Goal: Information Seeking & Learning: Learn about a topic

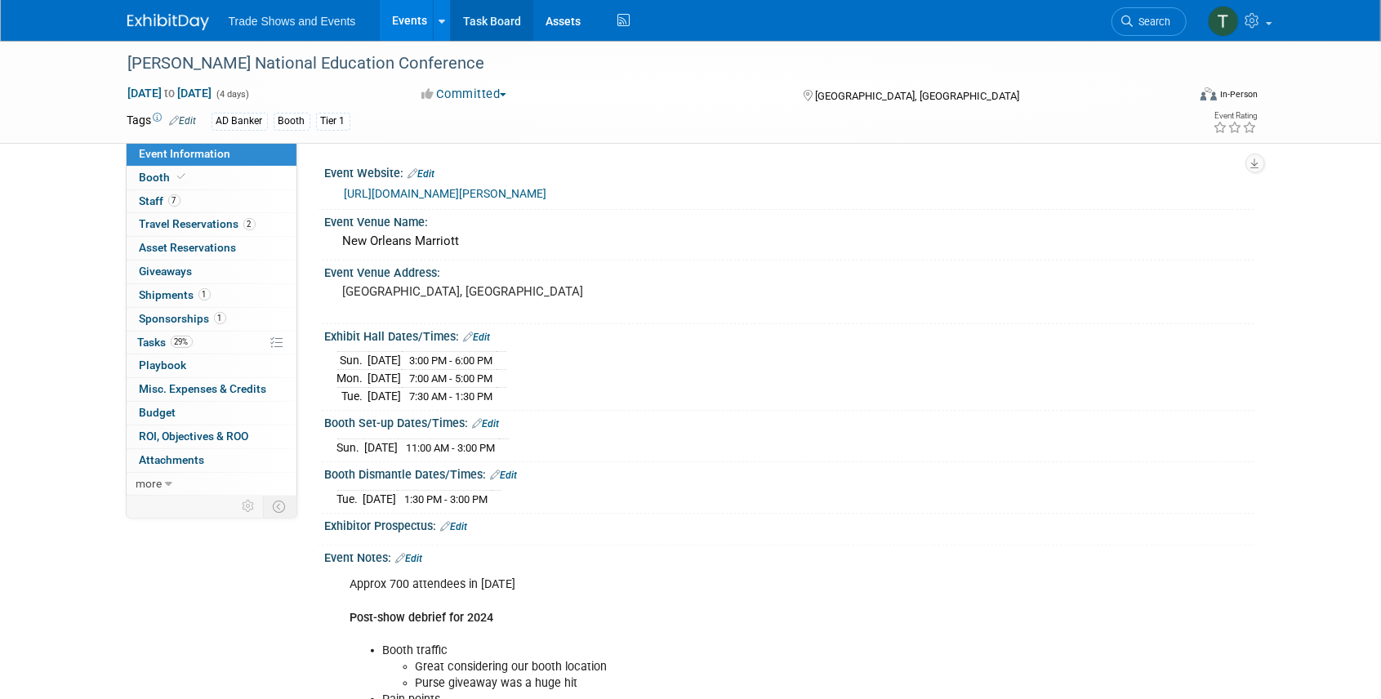
click at [503, 19] on link "Task Board" at bounding box center [492, 20] width 82 height 41
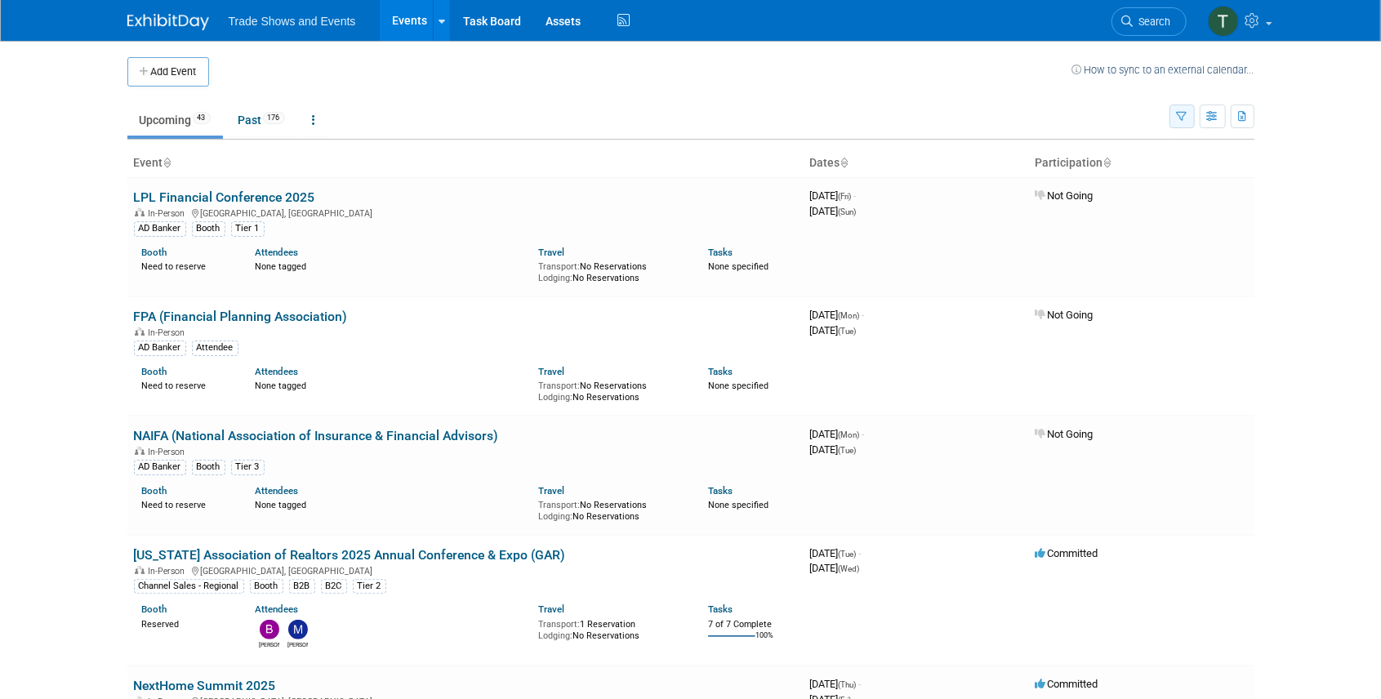
click at [1188, 117] on button "button" at bounding box center [1181, 117] width 25 height 24
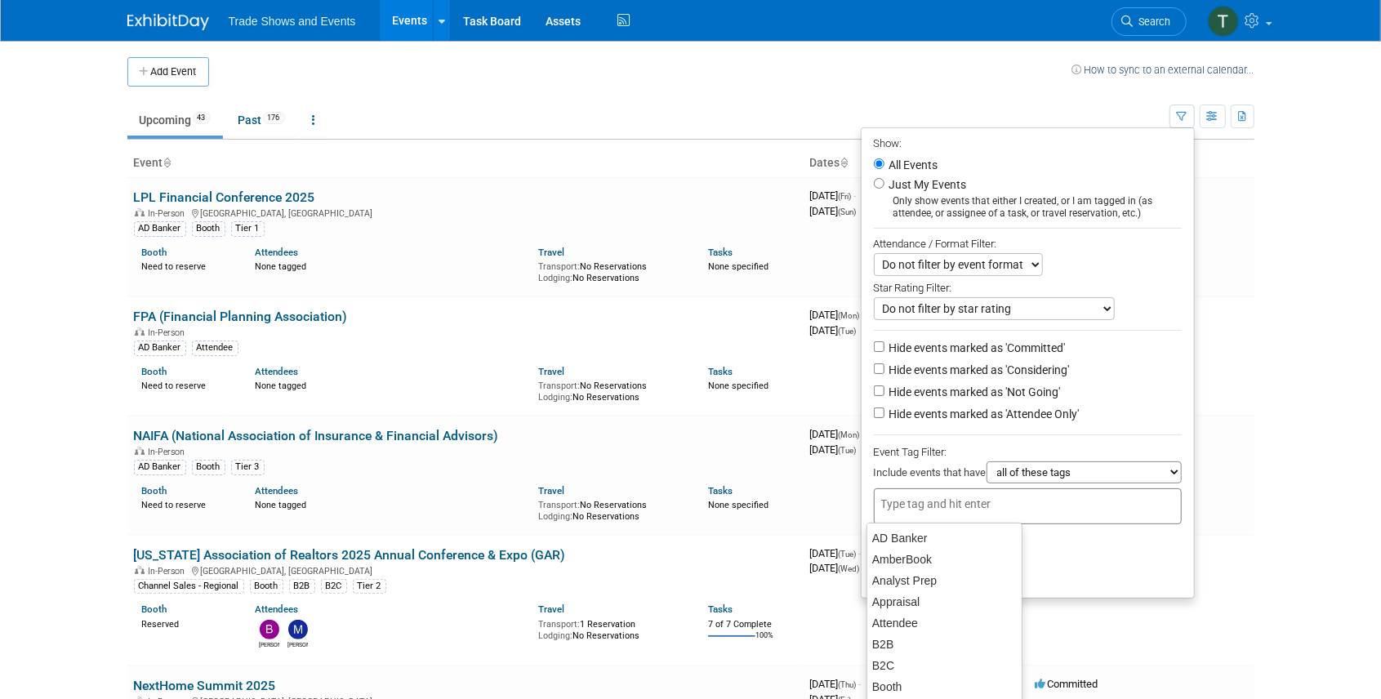
click at [949, 492] on div at bounding box center [1028, 506] width 308 height 36
click at [926, 541] on div "AD Banker" at bounding box center [944, 538] width 156 height 23
type input "AD Banker"
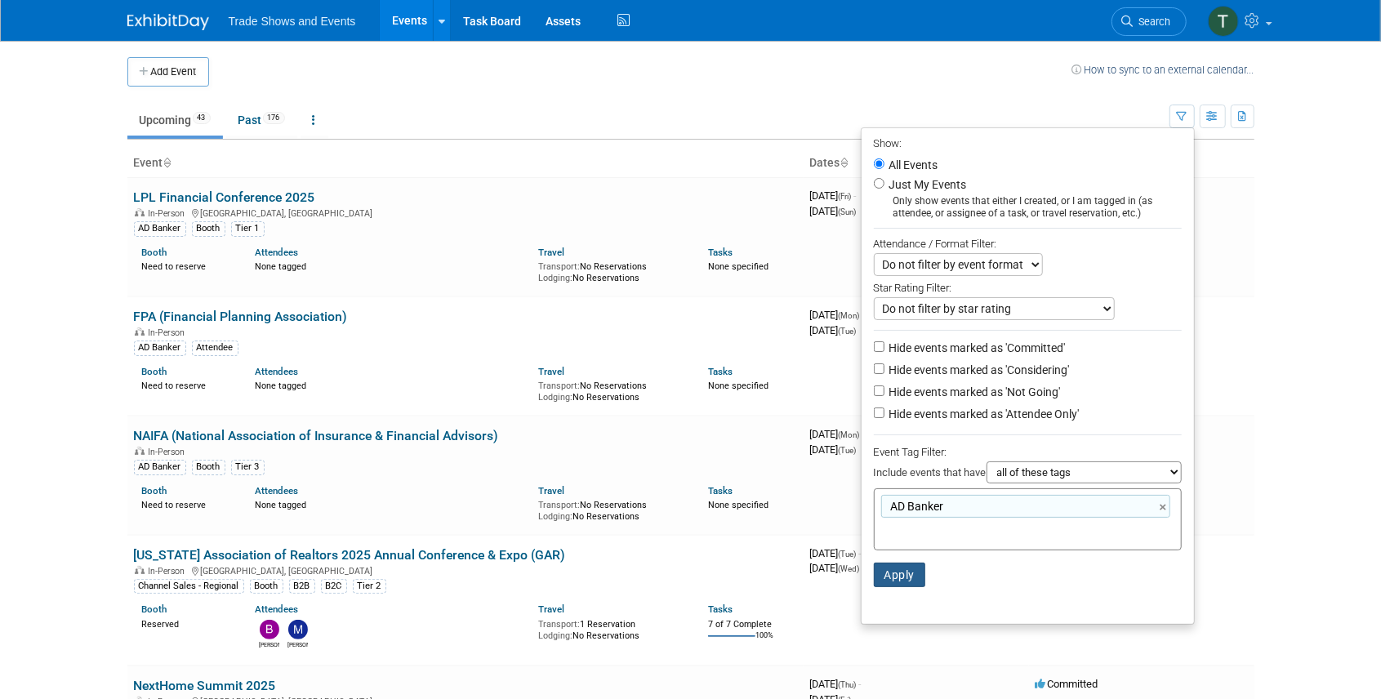
click at [895, 567] on button "Apply" at bounding box center [900, 575] width 52 height 24
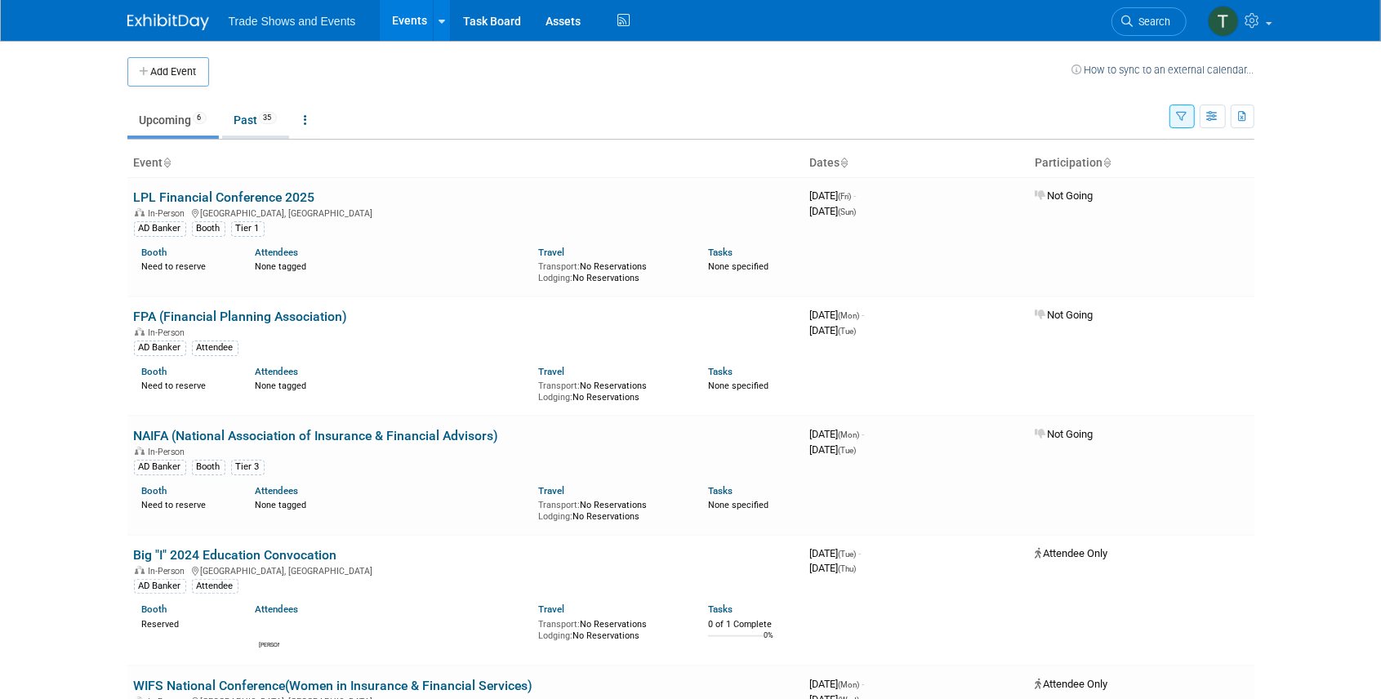
click at [275, 126] on link "Past 35" at bounding box center [255, 120] width 67 height 31
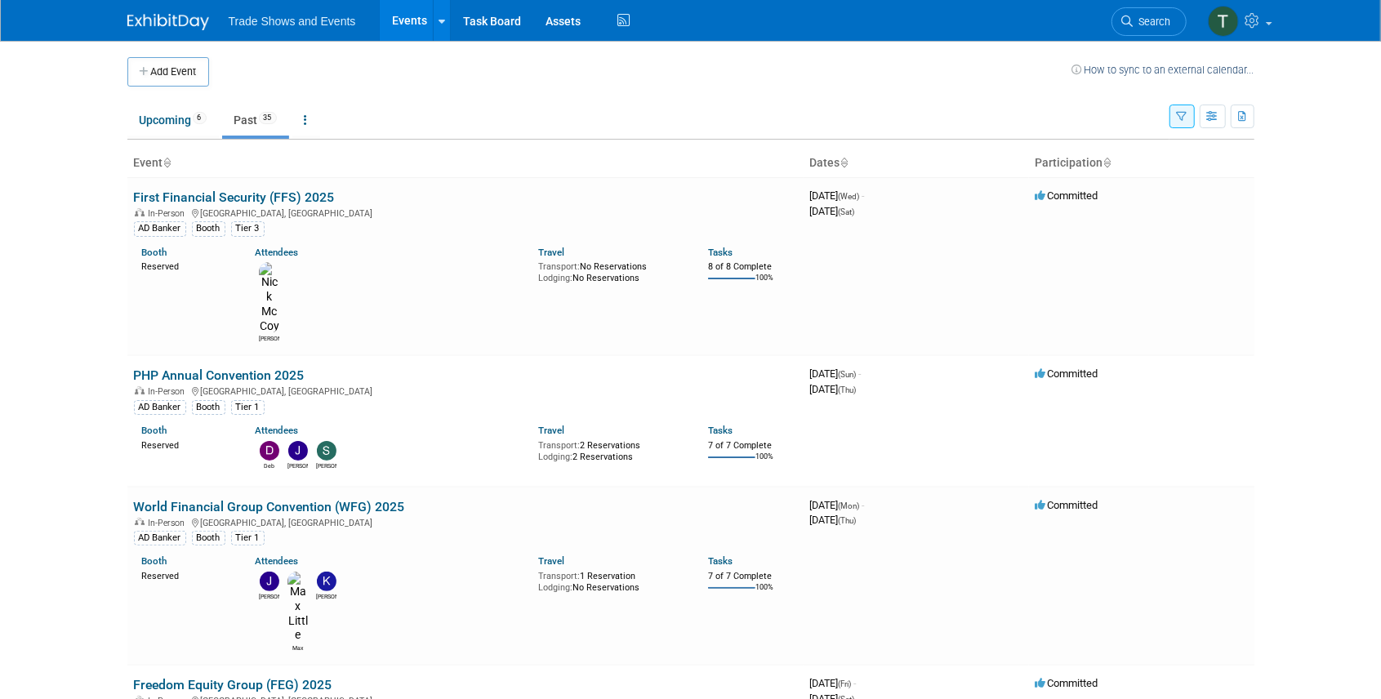
click at [1187, 119] on icon "button" at bounding box center [1182, 117] width 11 height 11
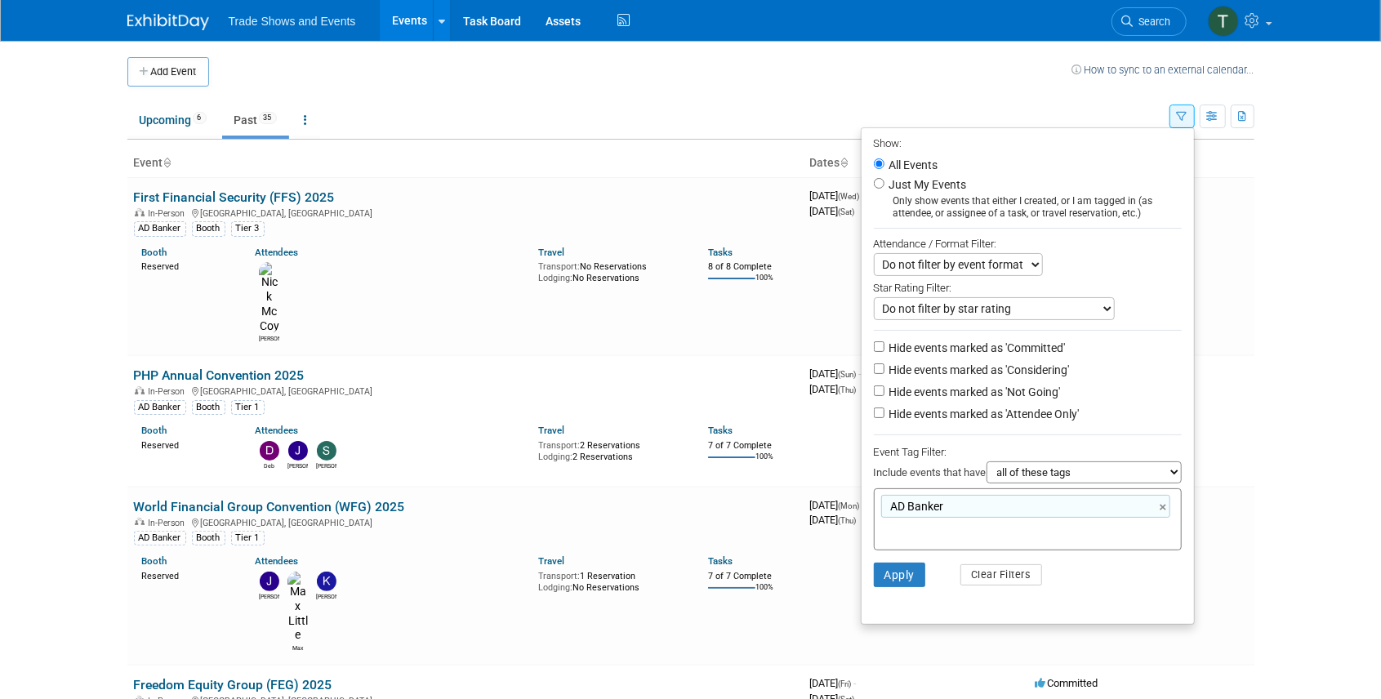
click at [1009, 366] on label "Hide events marked as 'Considering'" at bounding box center [978, 370] width 184 height 16
click at [884, 366] on input "Hide events marked as 'Considering'" at bounding box center [879, 368] width 11 height 11
checkbox input "true"
click at [1008, 392] on label "Hide events marked as 'Not Going'" at bounding box center [973, 392] width 175 height 16
click at [884, 392] on input "Hide events marked as 'Not Going'" at bounding box center [879, 390] width 11 height 11
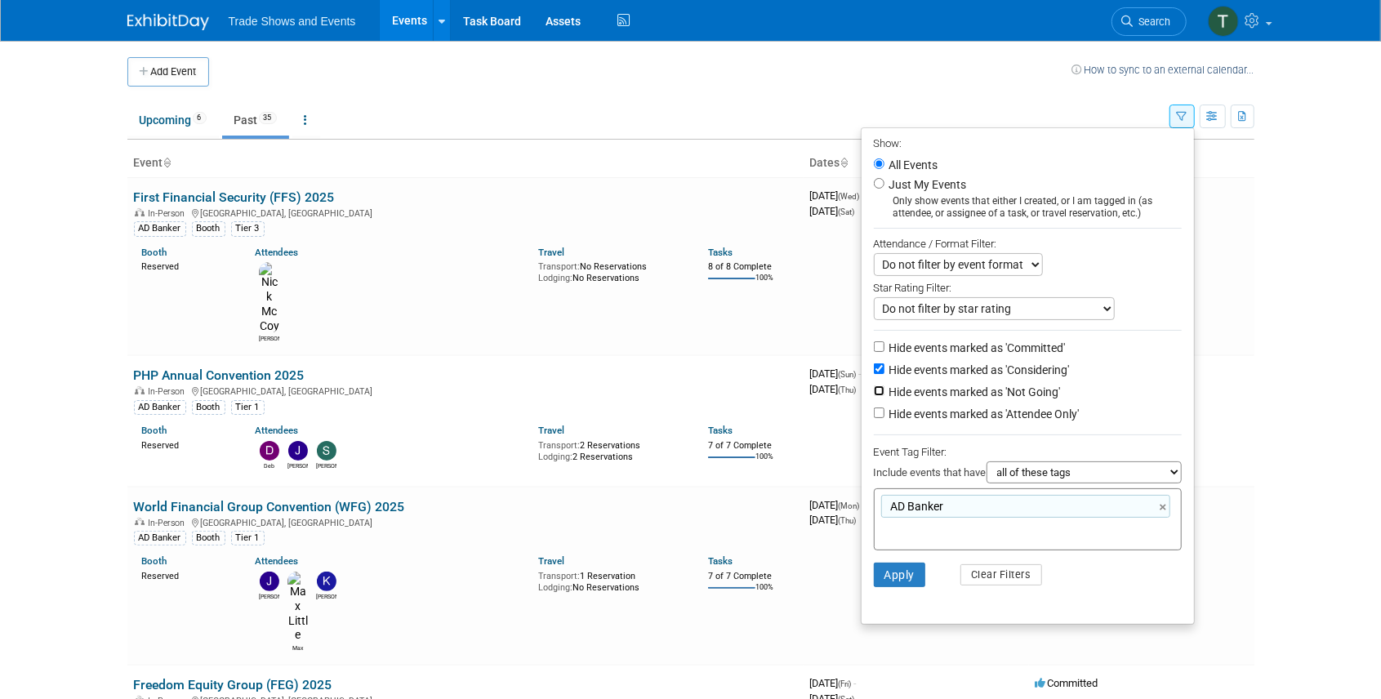
checkbox input "true"
click at [895, 575] on button "Apply" at bounding box center [900, 575] width 52 height 24
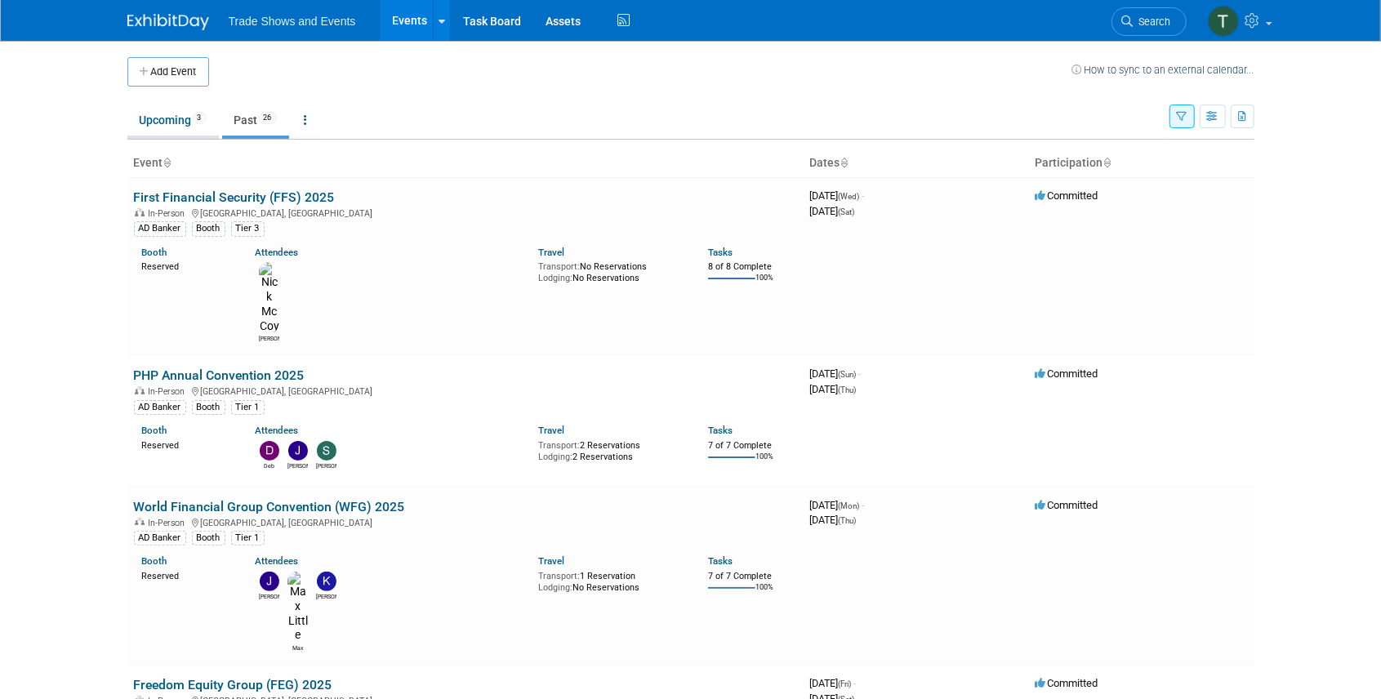
click at [153, 117] on link "Upcoming 3" at bounding box center [172, 120] width 91 height 31
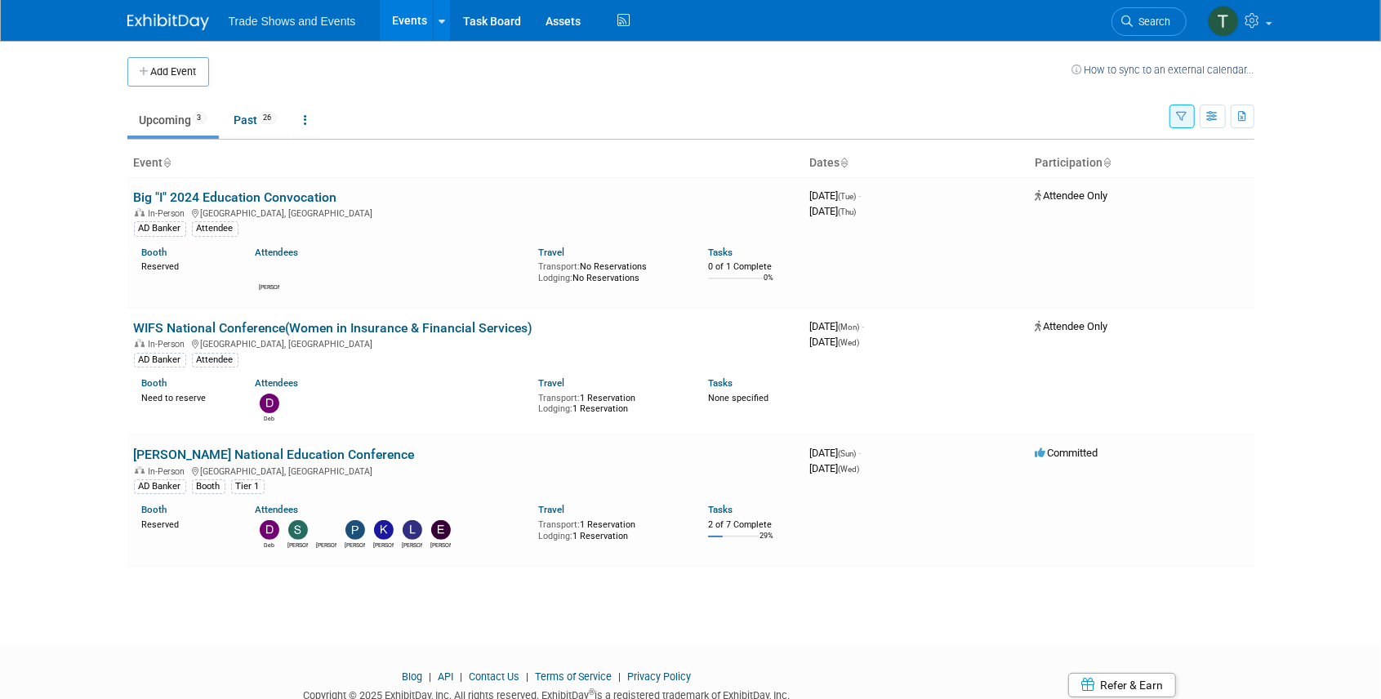
click at [1177, 113] on icon "button" at bounding box center [1182, 117] width 11 height 11
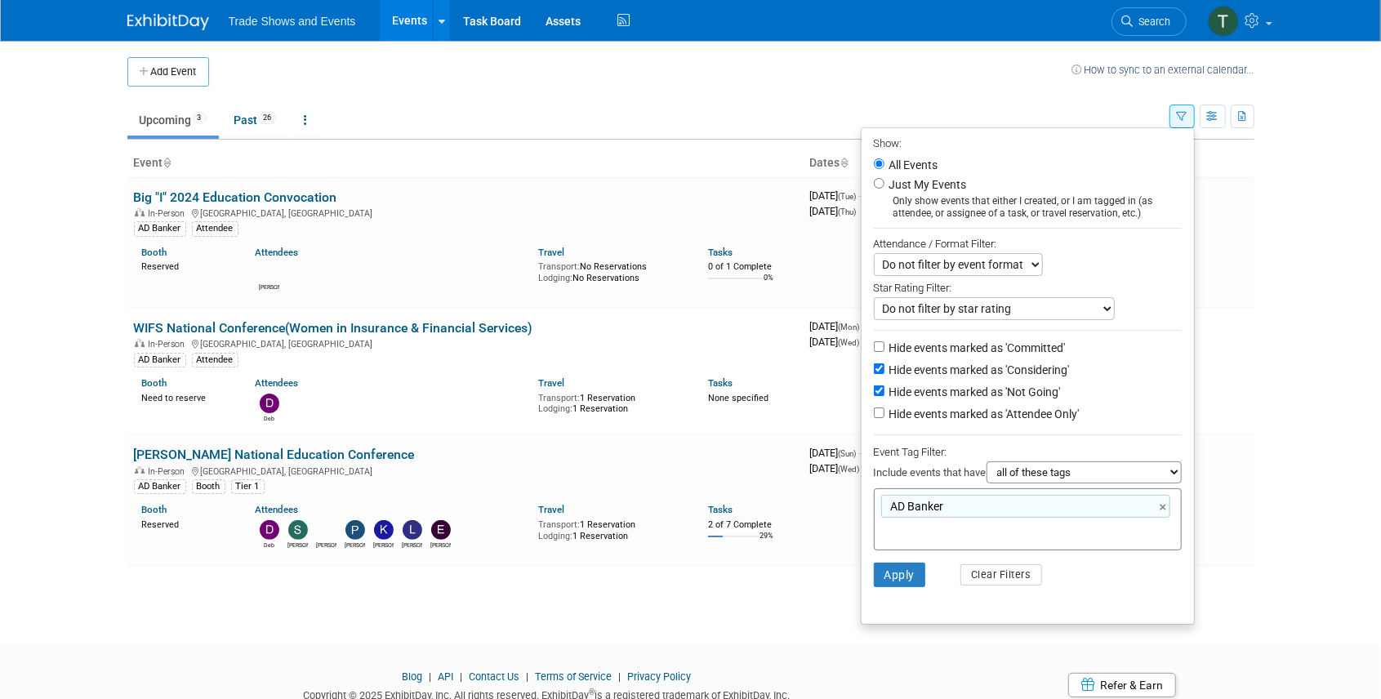
click at [1017, 100] on td "Upcoming 3 Past 26 All Events 29 Past and Upcoming Grouped Annually Events grou…" at bounding box center [648, 113] width 1042 height 53
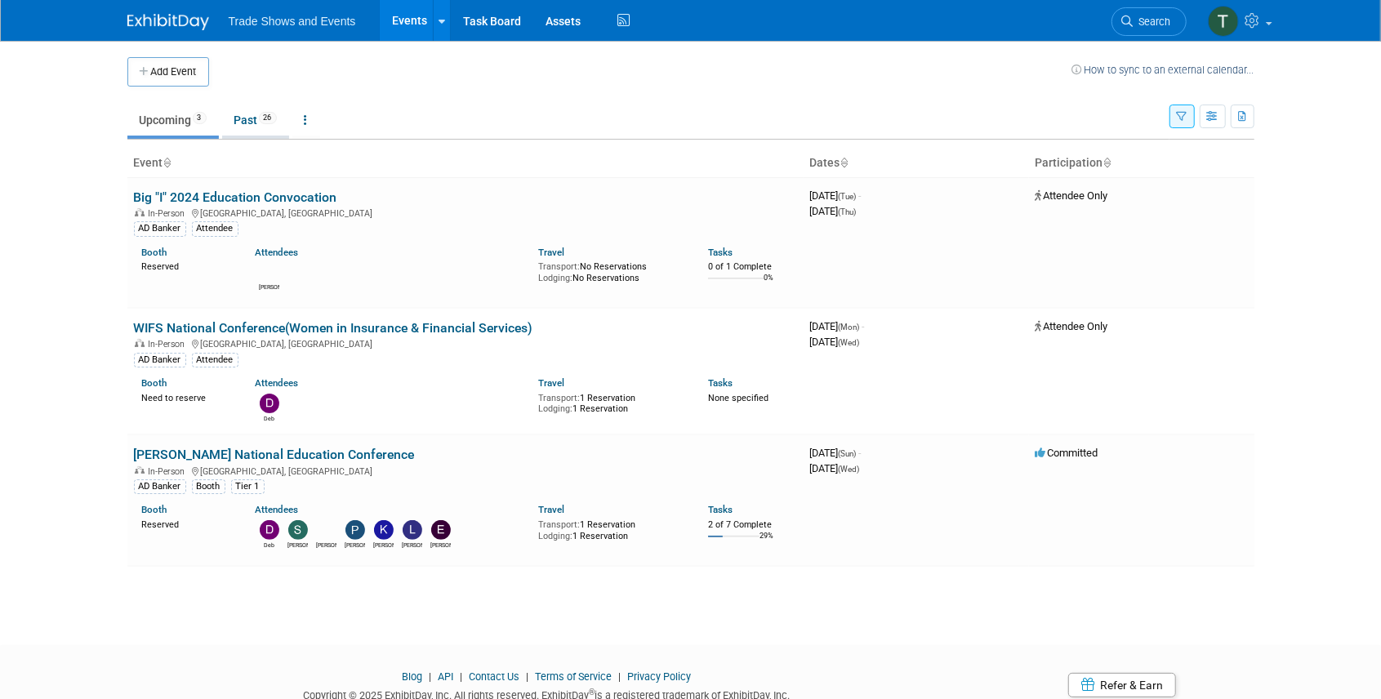
click at [256, 121] on link "Past 26" at bounding box center [255, 120] width 67 height 31
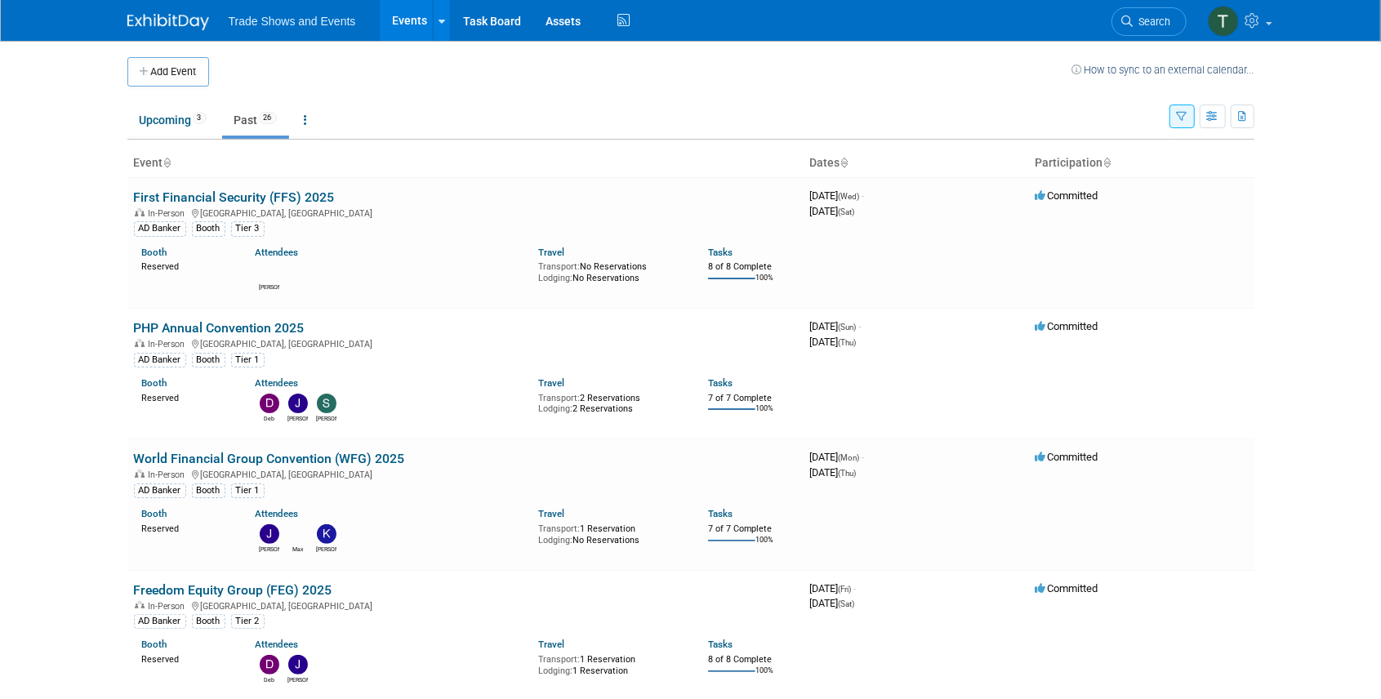
click at [1186, 121] on button "button" at bounding box center [1181, 117] width 25 height 24
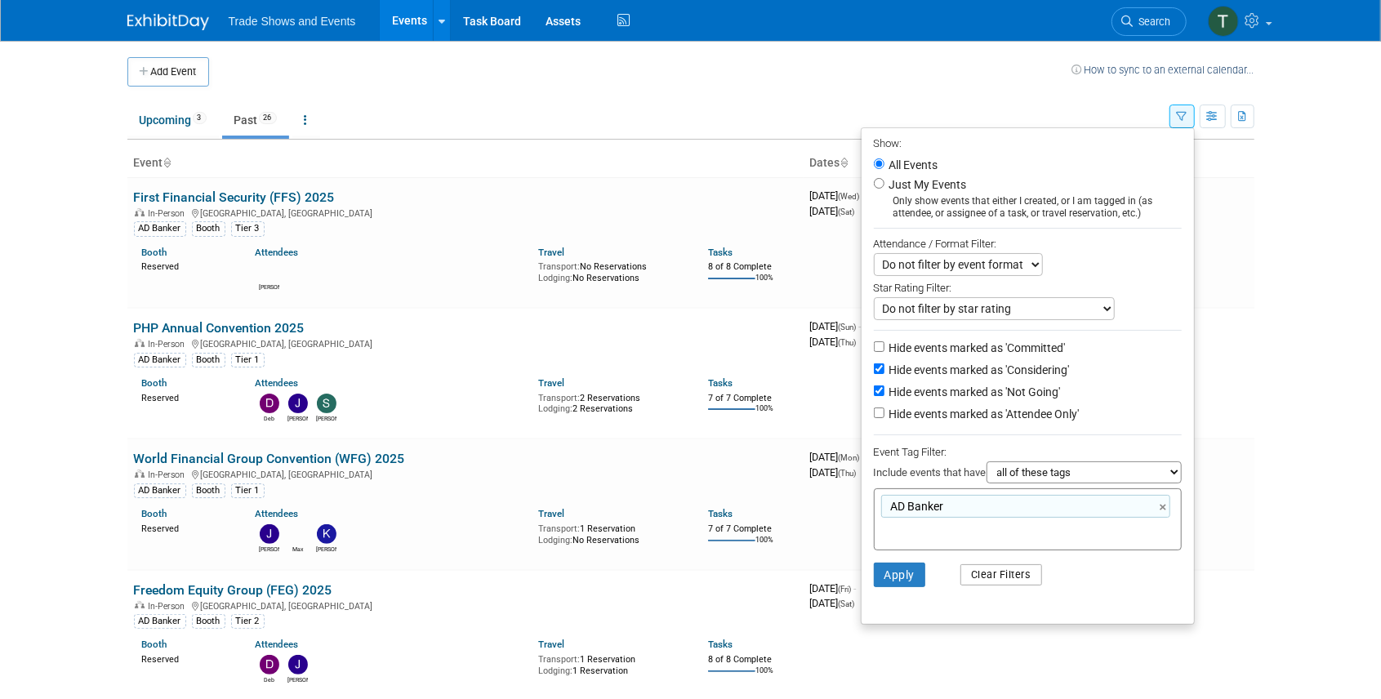
click at [997, 575] on button "Clear Filters" at bounding box center [1001, 574] width 82 height 21
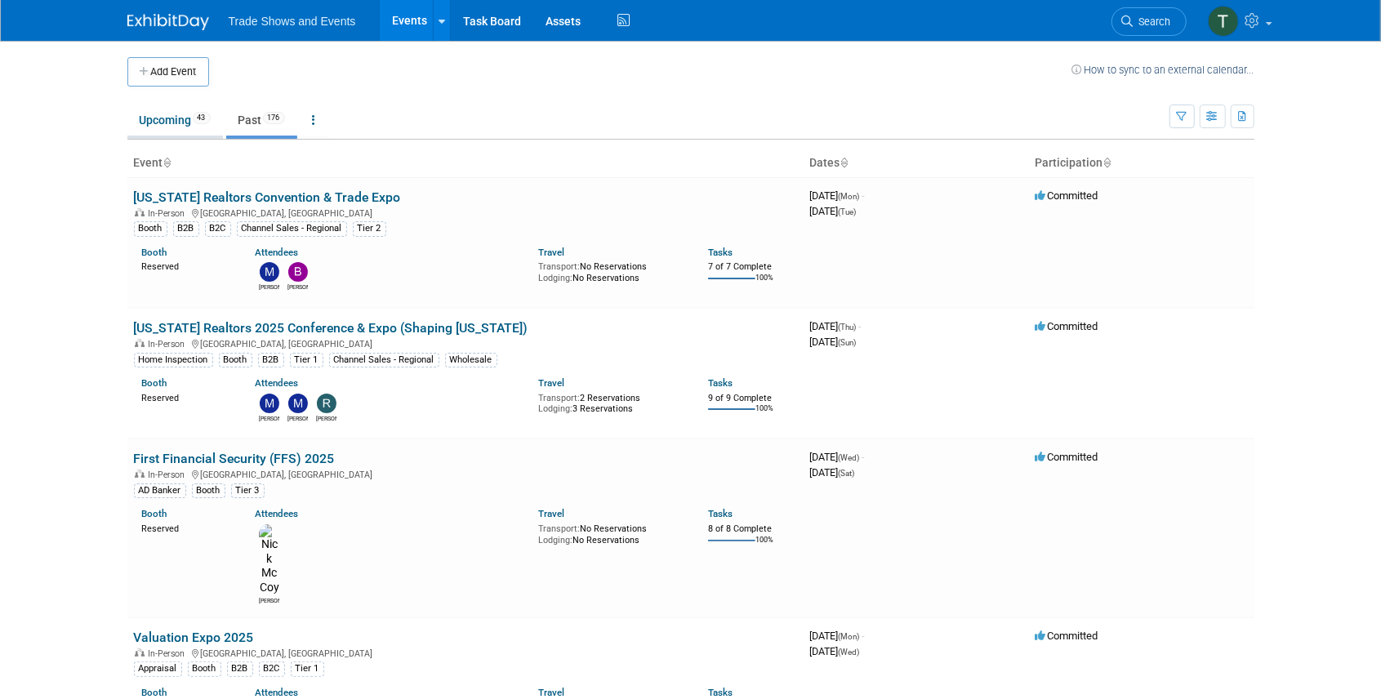
click at [176, 127] on link "Upcoming 43" at bounding box center [175, 120] width 96 height 31
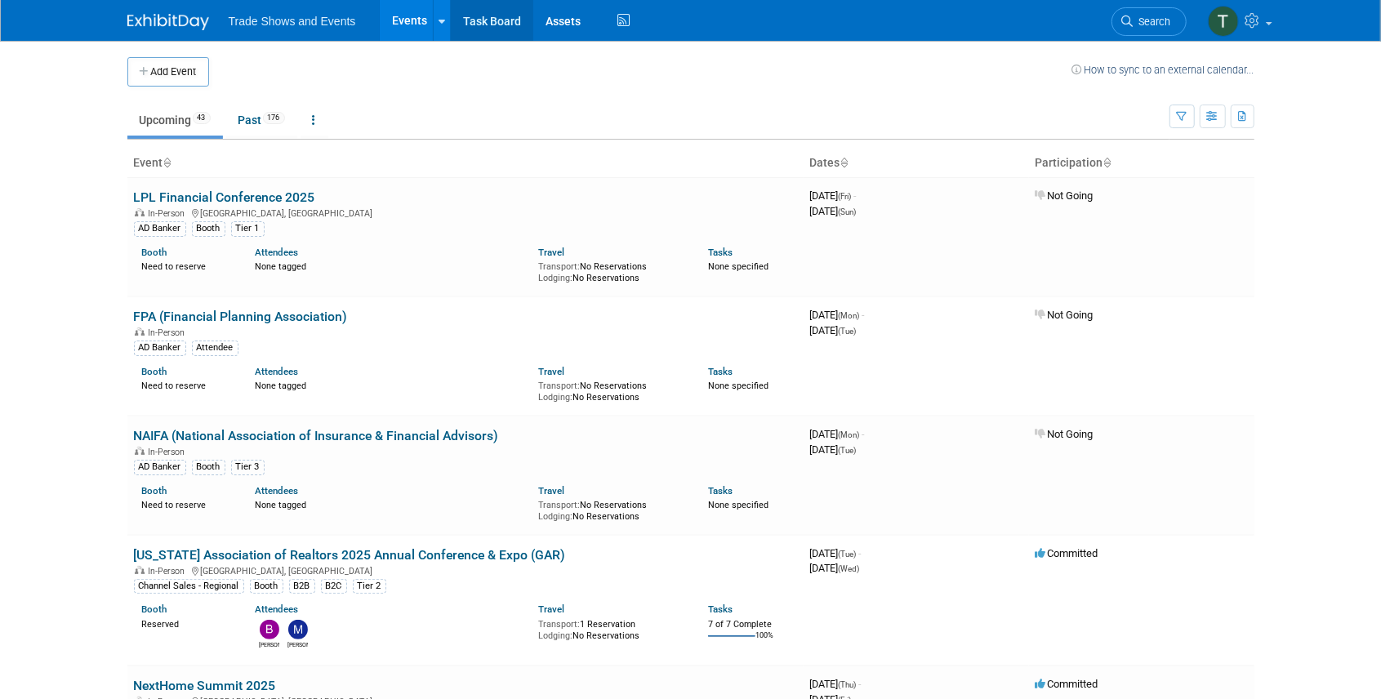
click at [482, 29] on link "Task Board" at bounding box center [492, 20] width 82 height 41
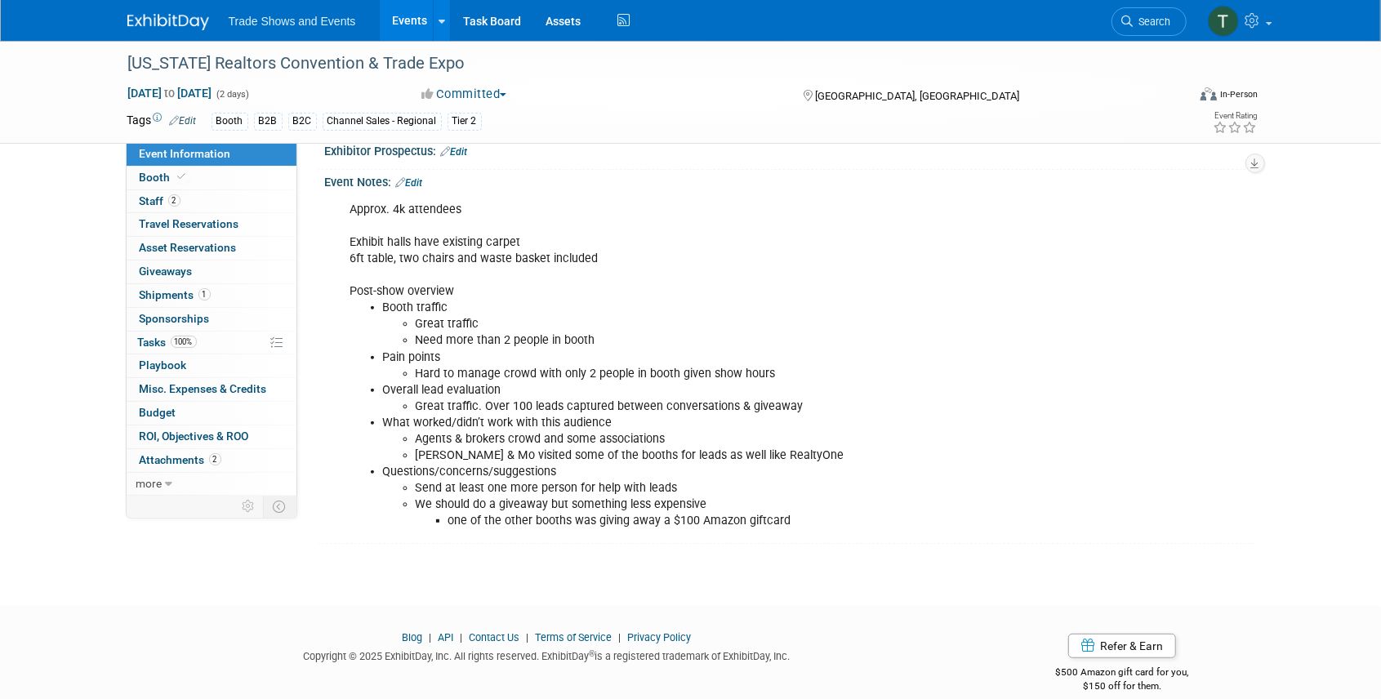
scroll to position [373, 0]
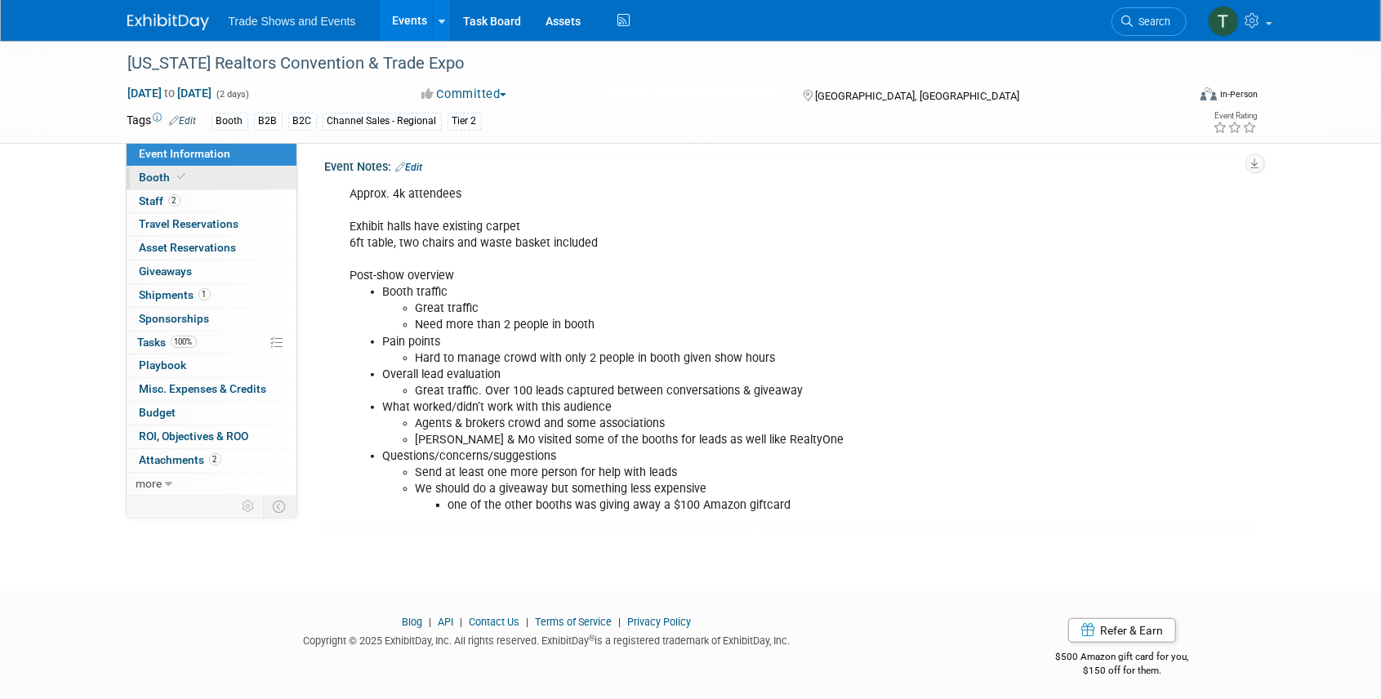
click at [163, 178] on span "Booth" at bounding box center [165, 177] width 50 height 13
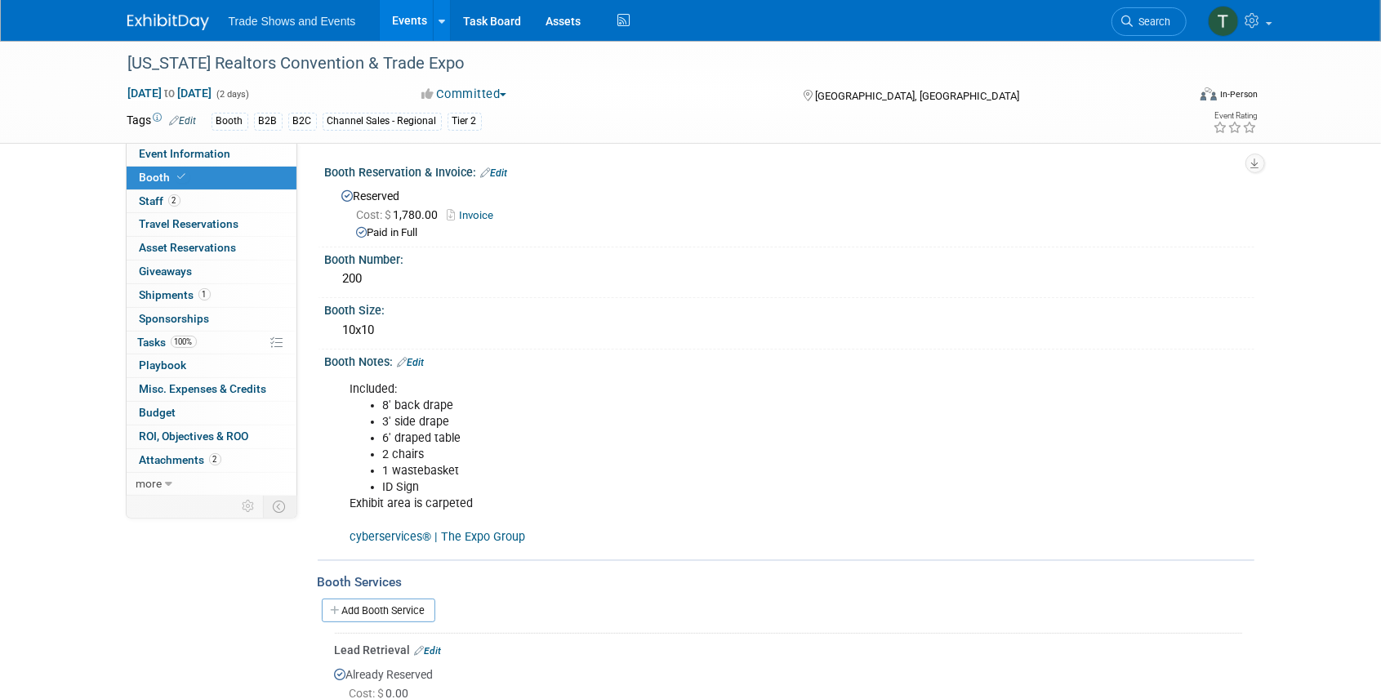
scroll to position [0, 0]
click at [177, 290] on span "Shipments 1" at bounding box center [175, 294] width 71 height 13
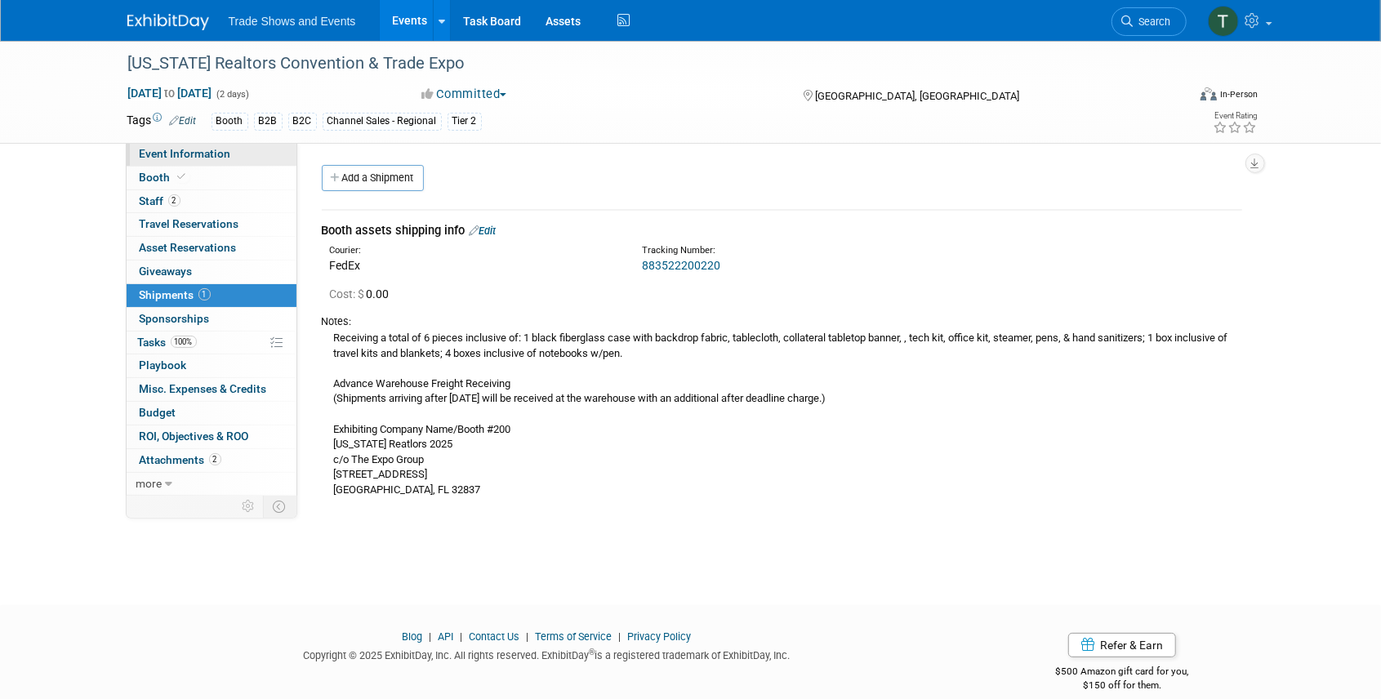
click at [185, 154] on span "Event Information" at bounding box center [185, 153] width 91 height 13
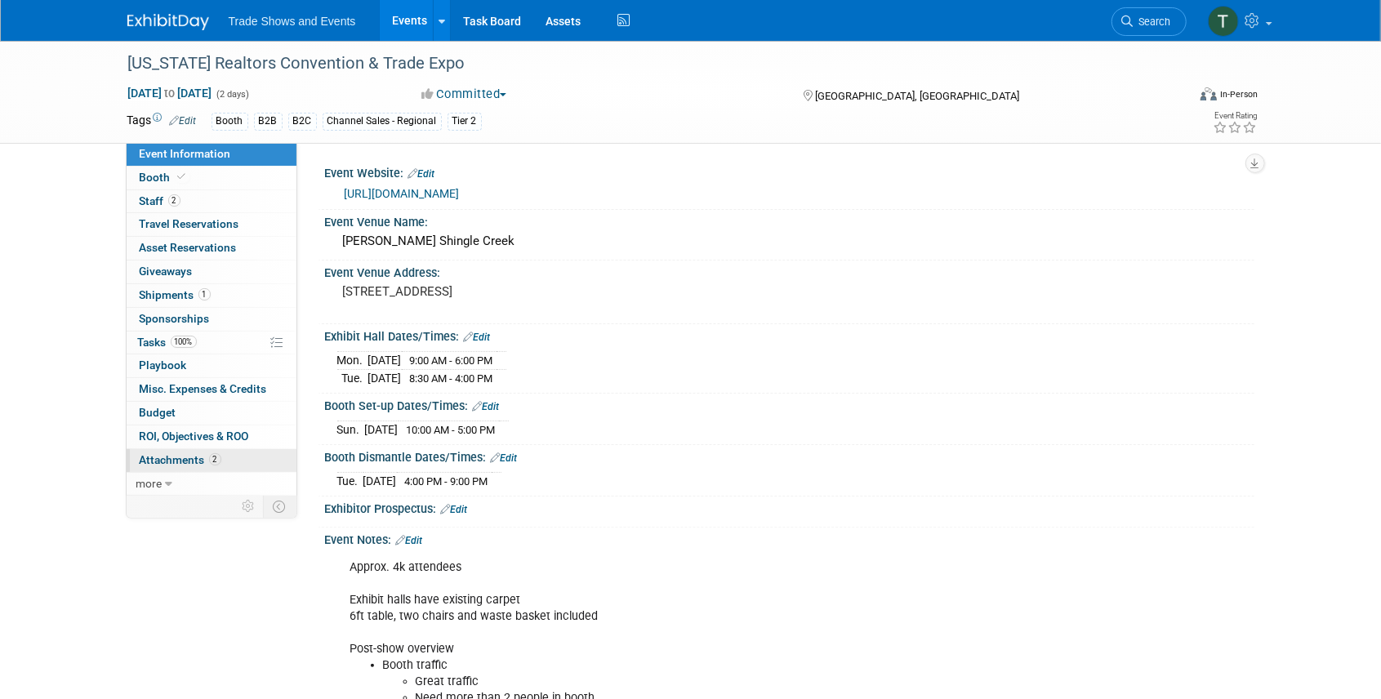
click at [179, 453] on span "Attachments 2" at bounding box center [181, 459] width 82 height 13
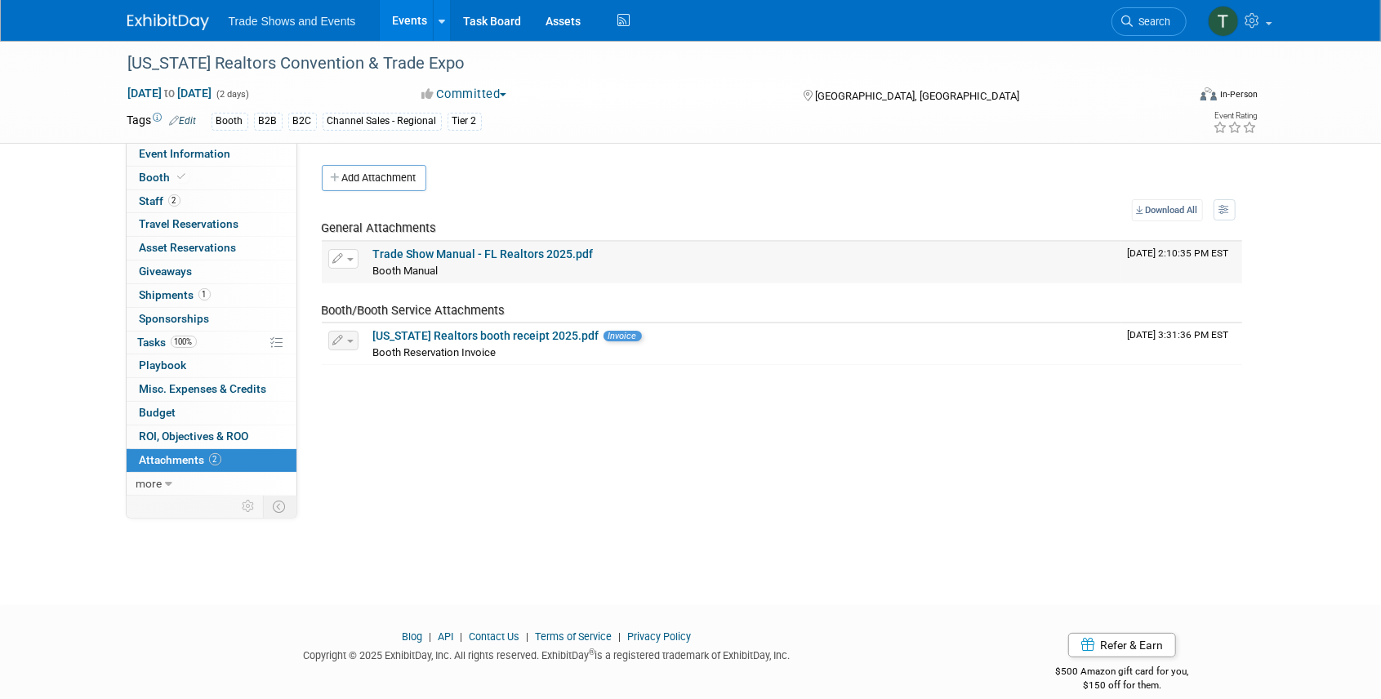
click at [447, 251] on link "Trade Show Manual - FL Realtors 2025.pdf" at bounding box center [483, 253] width 220 height 13
